Goal: Information Seeking & Learning: Find specific fact

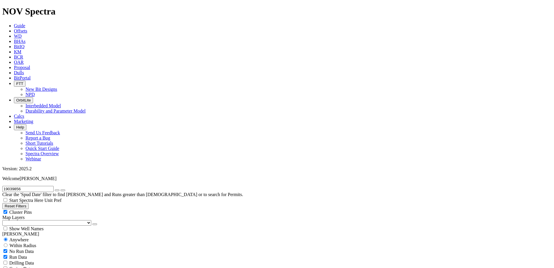
click at [63, 190] on icon "submit" at bounding box center [63, 190] width 0 height 0
click at [59, 209] on div "Cluster Pins" at bounding box center [276, 212] width 549 height 6
checkbox input "false"
click at [63, 190] on icon "submit" at bounding box center [63, 190] width 0 height 0
